Goal: Task Accomplishment & Management: Manage account settings

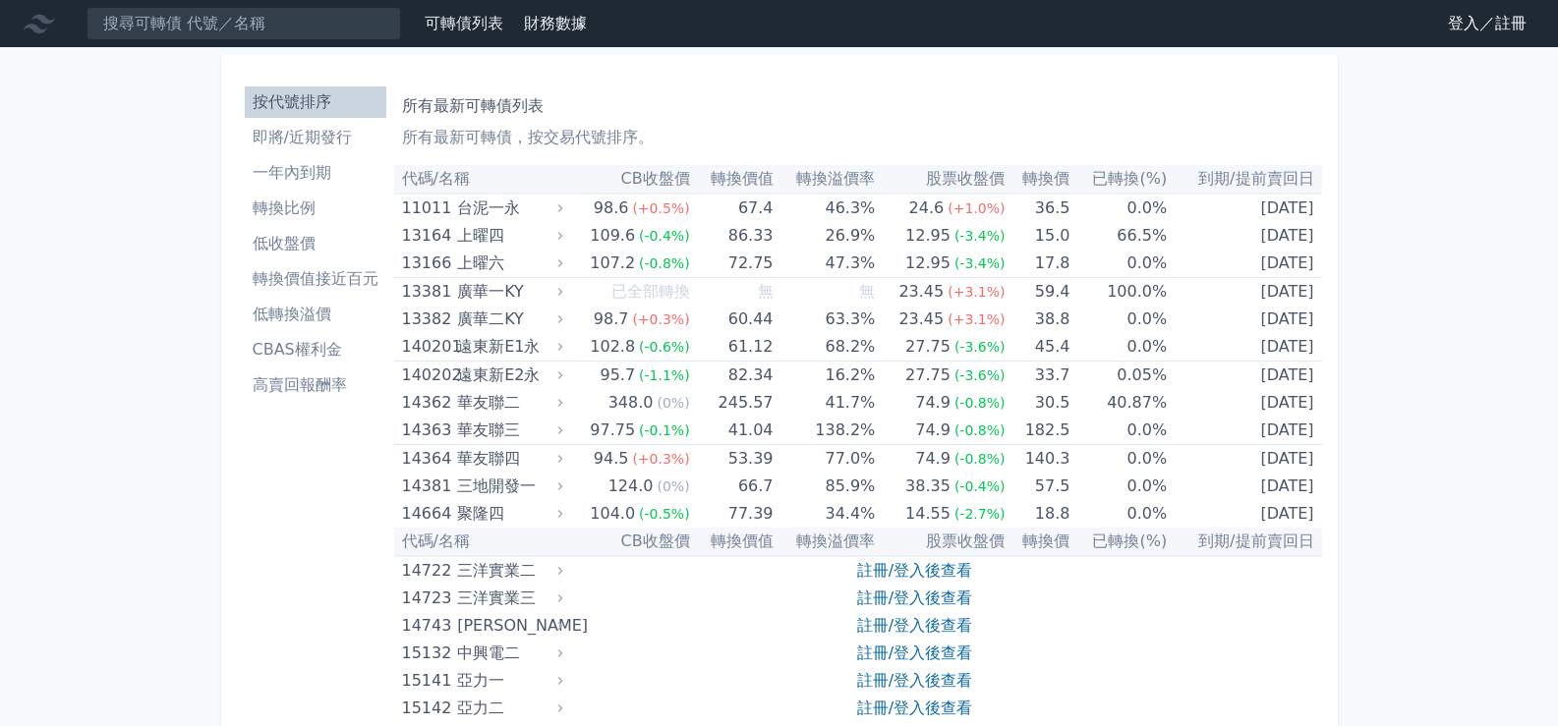
click at [1490, 25] on link "登入／註冊" at bounding box center [1487, 23] width 110 height 31
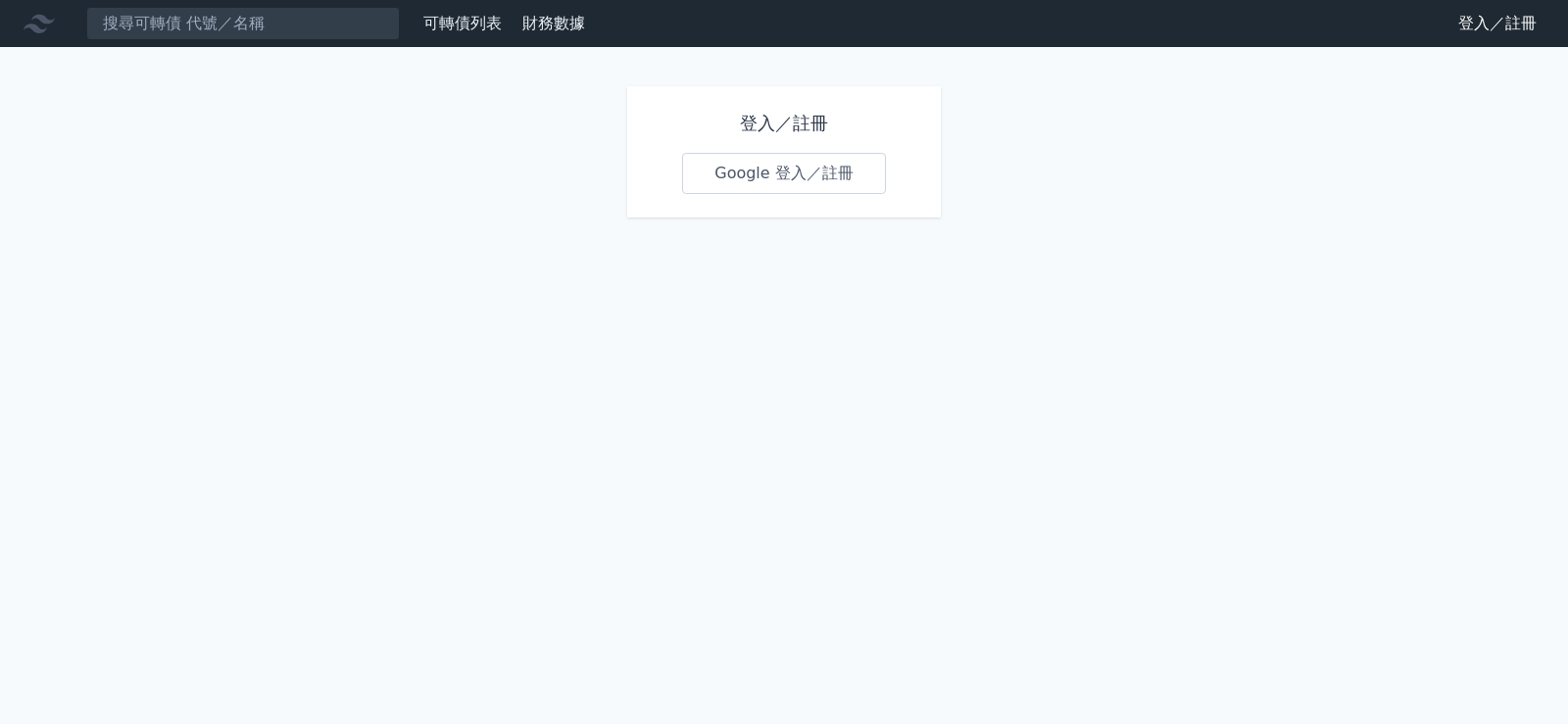
click at [820, 174] on link "Google 登入／註冊" at bounding box center [784, 173] width 203 height 41
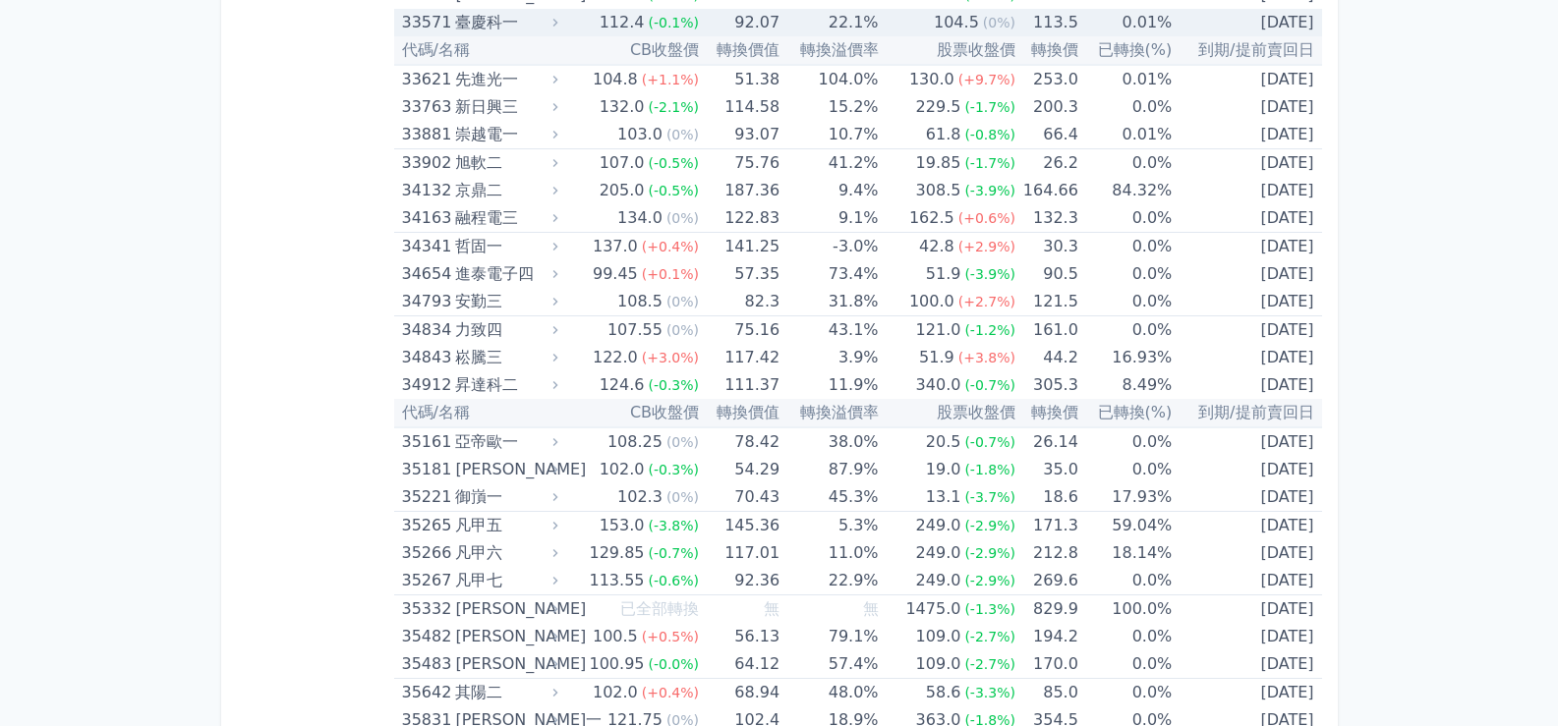
scroll to position [4520, 0]
